Goal: Task Accomplishment & Management: Manage account settings

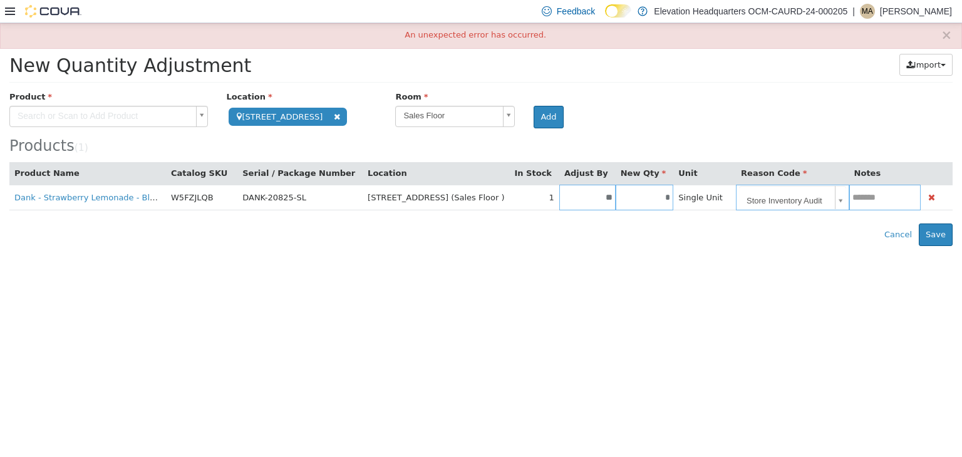
click at [6, 13] on icon at bounding box center [10, 11] width 10 height 10
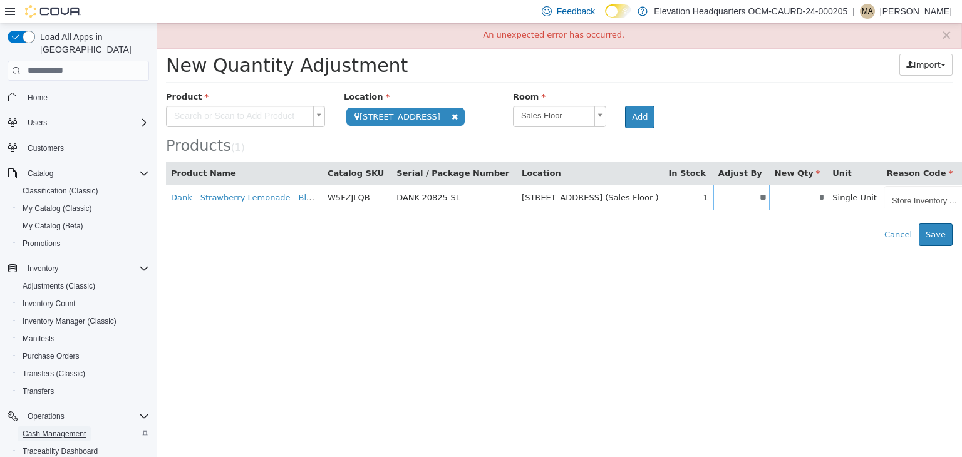
click at [45, 429] on span "Cash Management" at bounding box center [54, 434] width 63 height 10
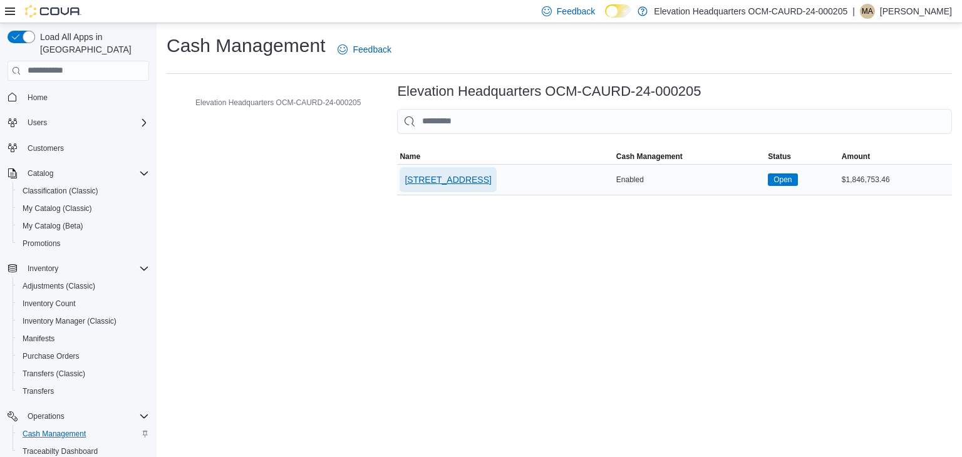
click at [426, 179] on span "[STREET_ADDRESS]" at bounding box center [448, 179] width 86 height 13
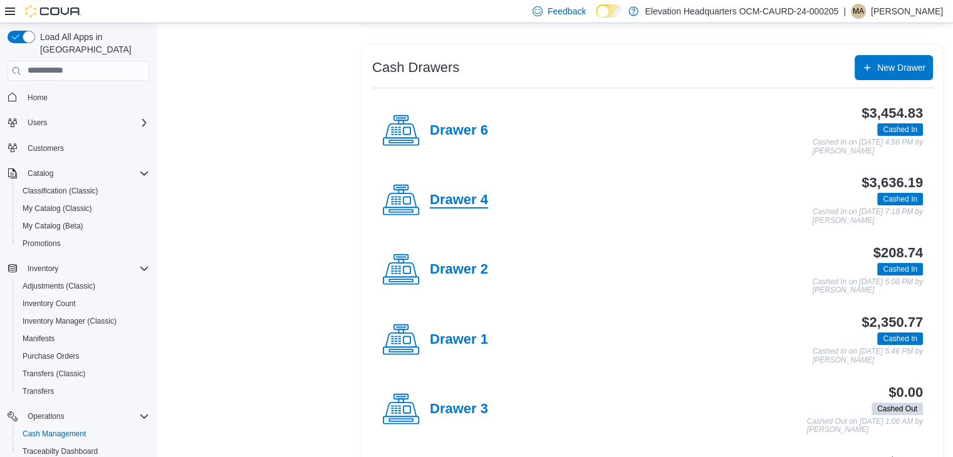
scroll to position [222, 0]
click at [453, 199] on h4 "Drawer 4" at bounding box center [459, 200] width 58 height 16
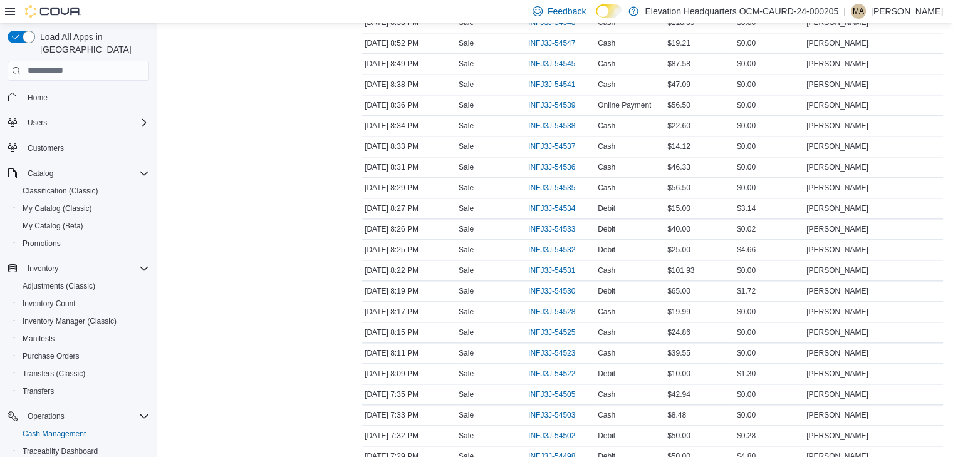
scroll to position [1661, 0]
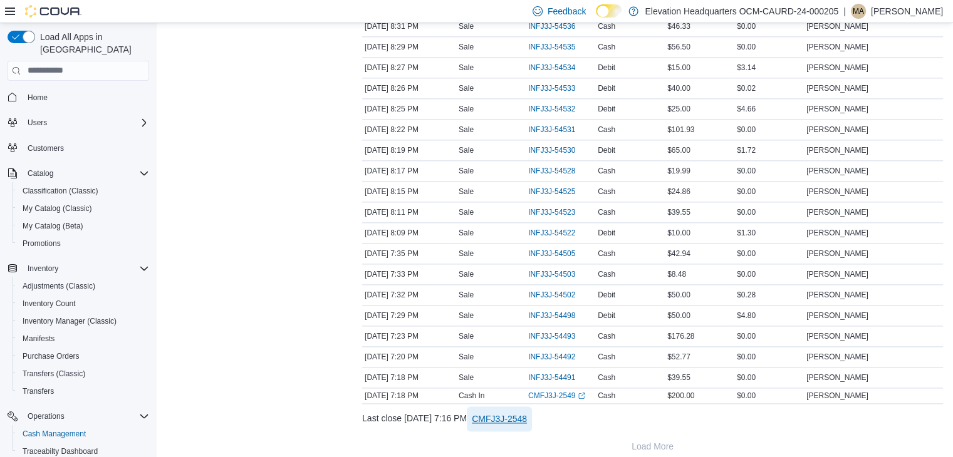
click at [527, 413] on span "CMFJ3J-2548" at bounding box center [499, 419] width 55 height 13
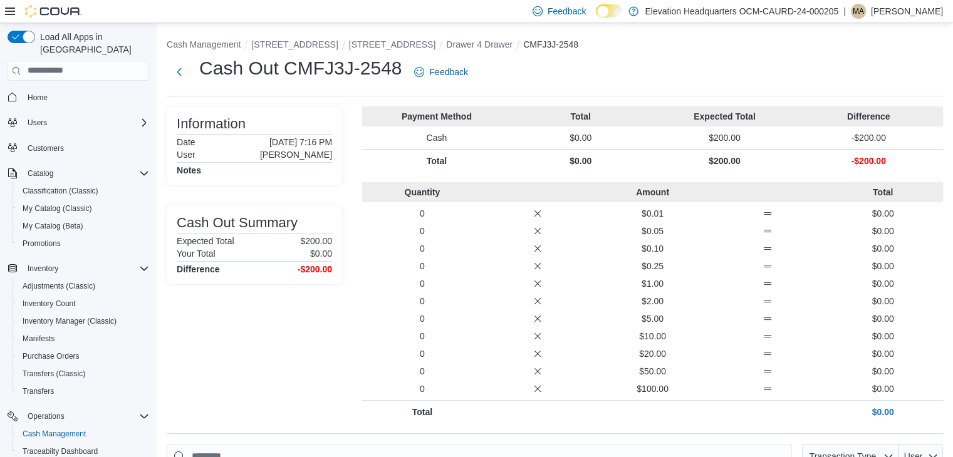
scroll to position [83, 0]
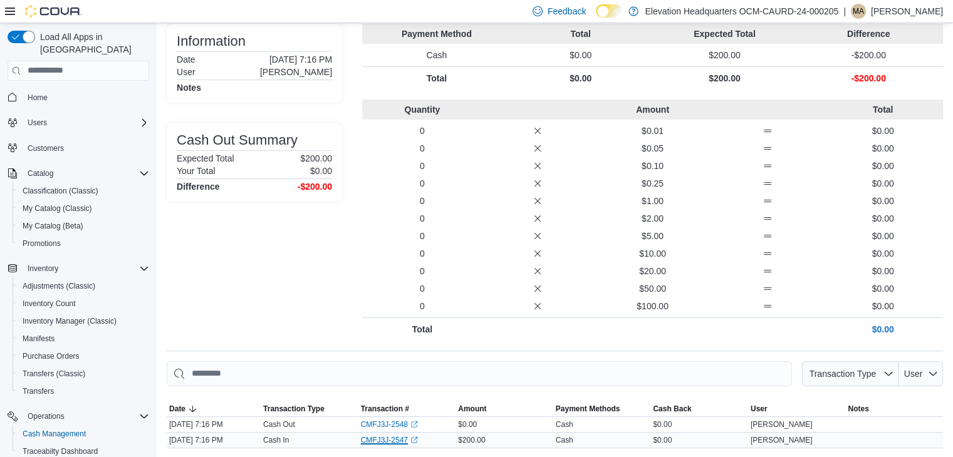
click at [391, 441] on link "CMFJ3J-2547 (opens in a new tab or window)" at bounding box center [389, 440] width 57 height 10
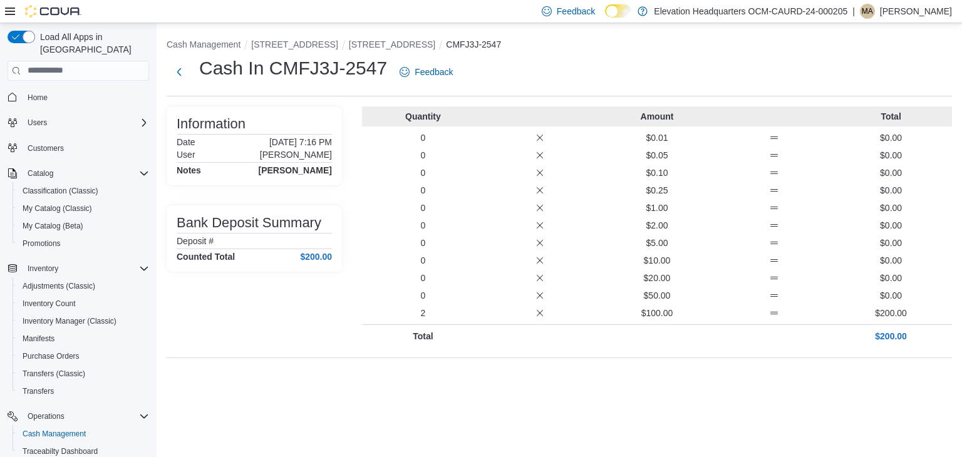
click at [8, 9] on icon at bounding box center [10, 11] width 10 height 10
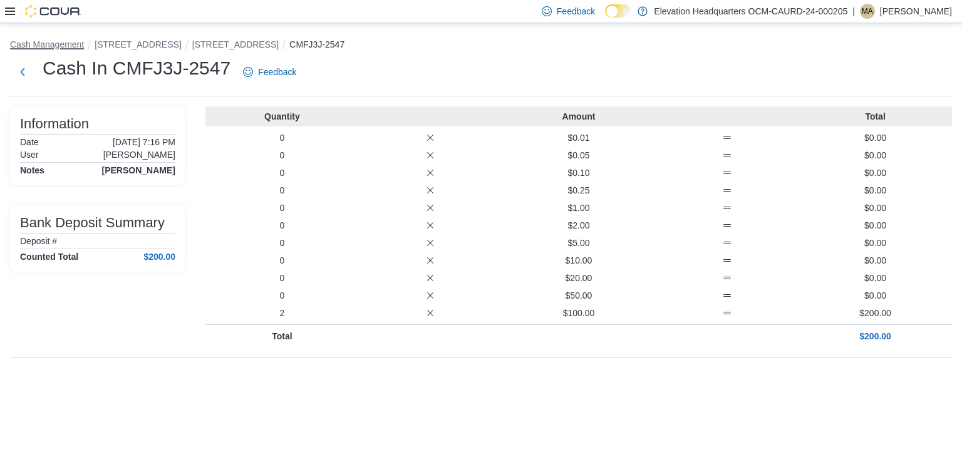
click at [38, 43] on button "Cash Management" at bounding box center [47, 44] width 74 height 10
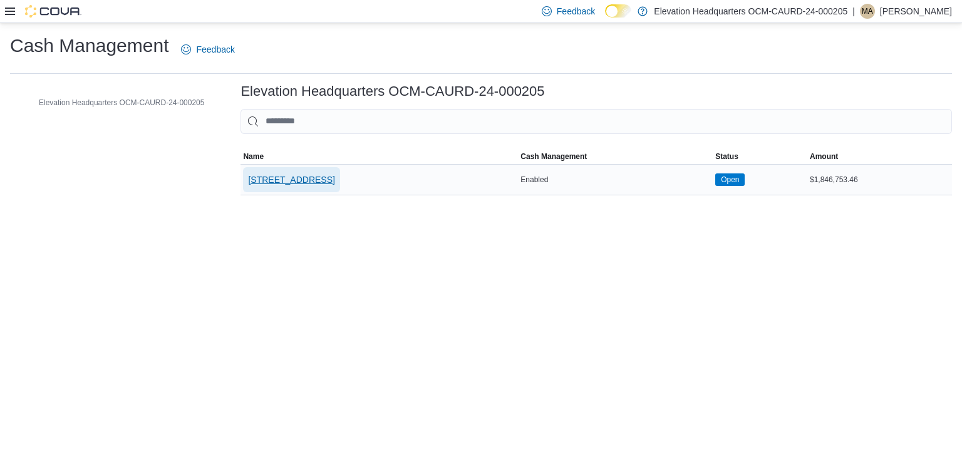
click at [271, 181] on span "[STREET_ADDRESS]" at bounding box center [291, 179] width 86 height 13
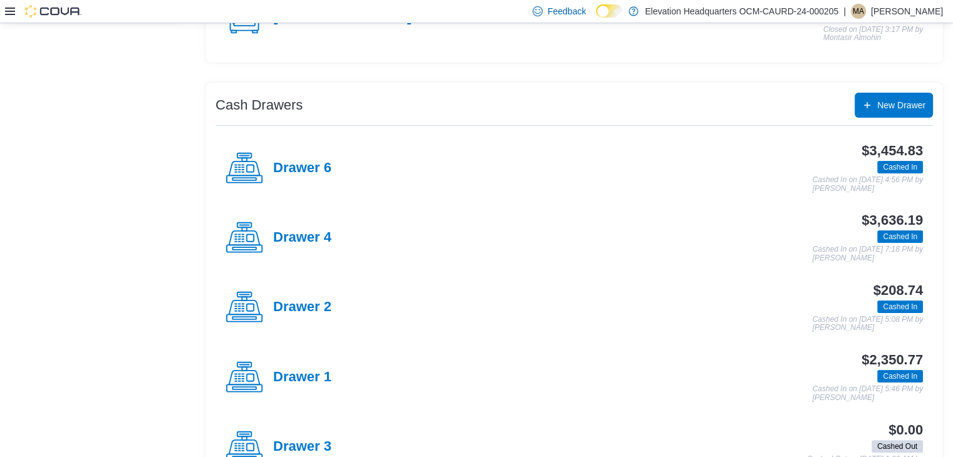
scroll to position [185, 0]
click at [301, 229] on h4 "Drawer 4" at bounding box center [302, 237] width 58 height 16
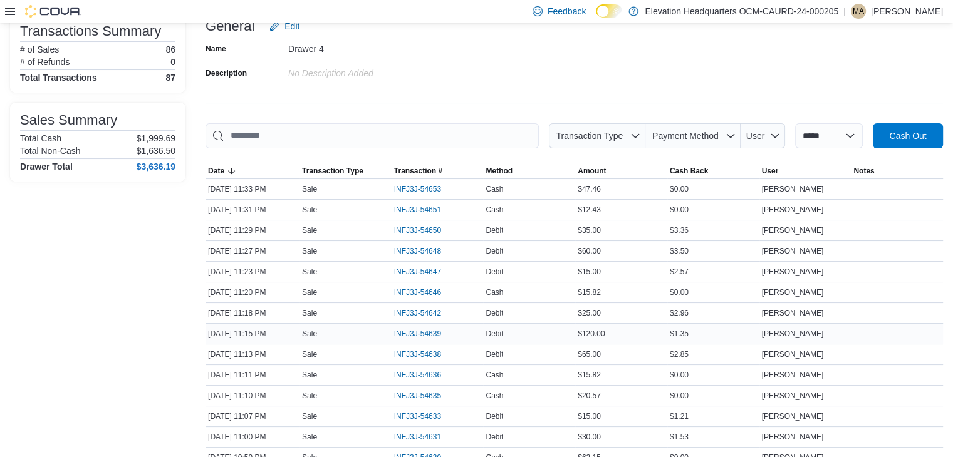
scroll to position [92, 0]
click at [519, 168] on span "Method" at bounding box center [529, 171] width 92 height 15
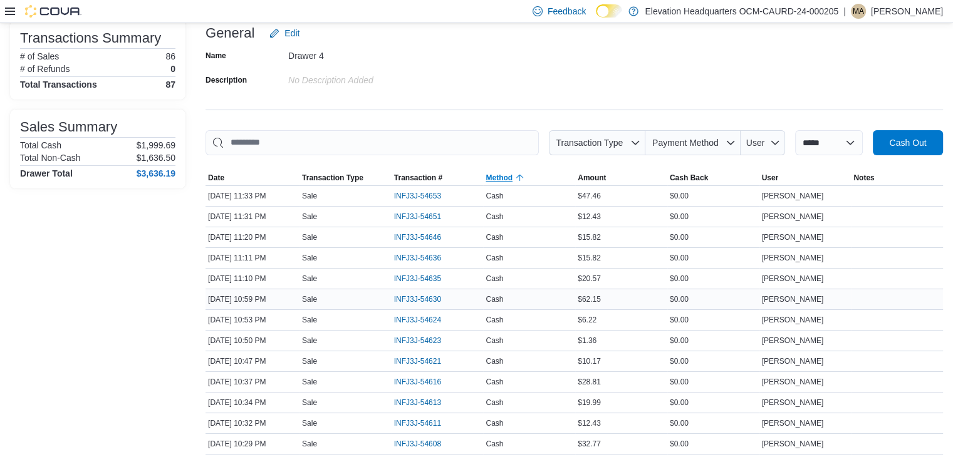
scroll to position [0, 0]
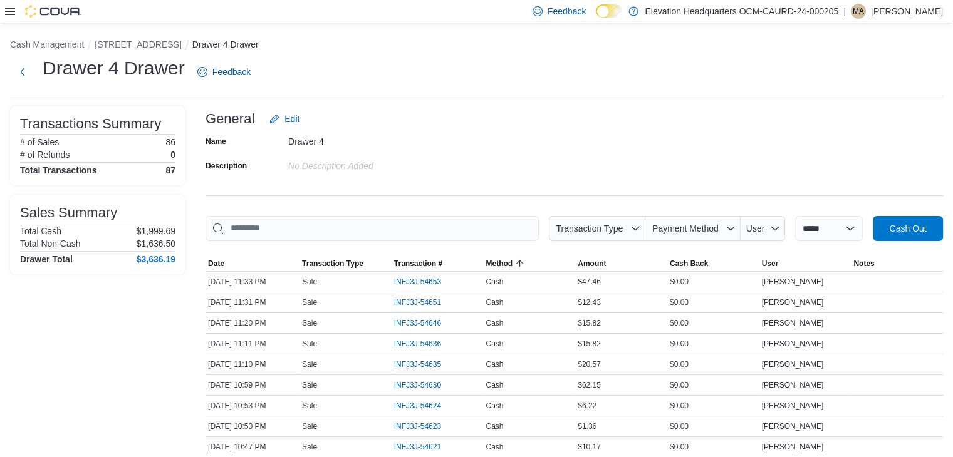
click at [12, 14] on icon at bounding box center [10, 12] width 10 height 8
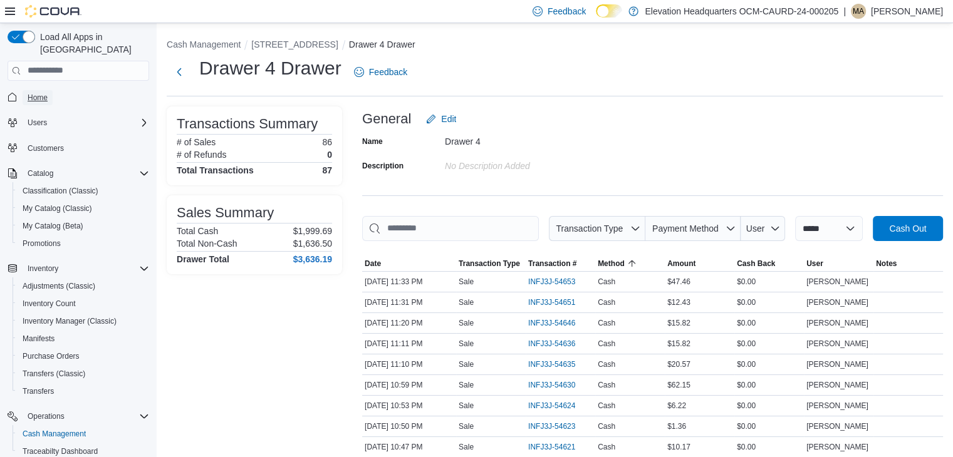
click at [41, 93] on span "Home" at bounding box center [38, 98] width 20 height 10
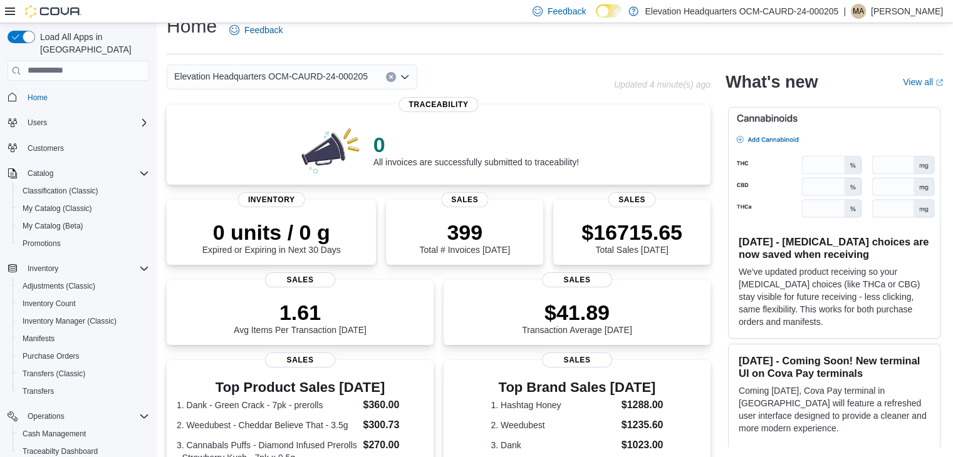
scroll to position [355, 0]
